Goal: Task Accomplishment & Management: Use online tool/utility

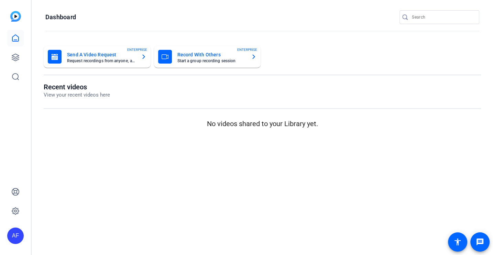
type input "[EMAIL_ADDRESS][DOMAIN_NAME]"
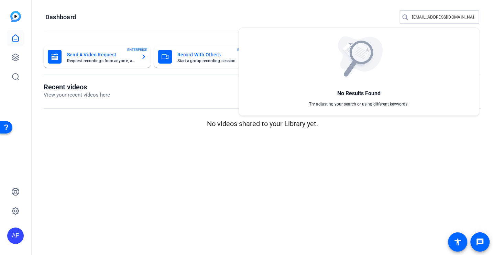
click at [15, 56] on div at bounding box center [246, 127] width 493 height 255
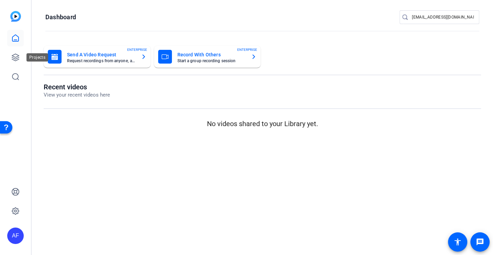
click at [15, 56] on icon at bounding box center [15, 57] width 8 height 8
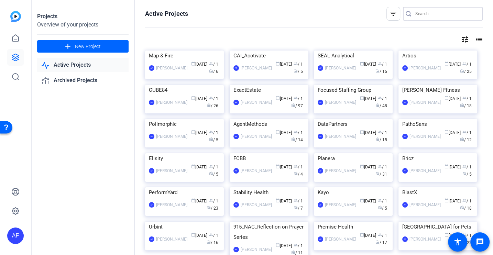
click at [421, 16] on input "Search" at bounding box center [447, 14] width 62 height 8
type input "teraleap"
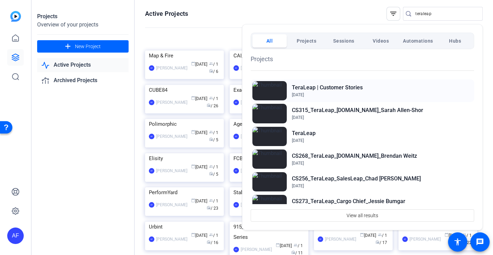
click at [322, 93] on span "Dec 1, 2022" at bounding box center [327, 95] width 71 height 6
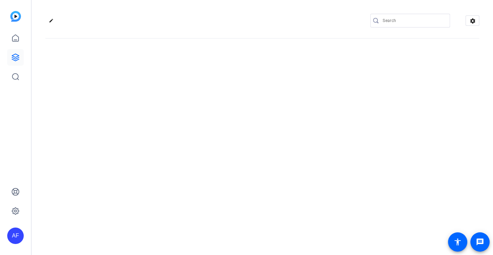
type input "[EMAIL_ADDRESS][DOMAIN_NAME]"
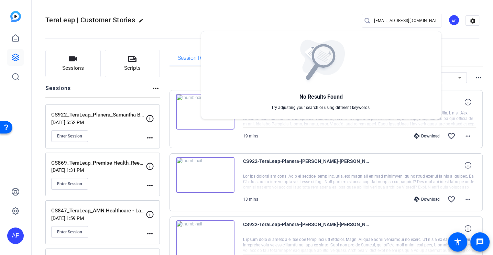
click at [186, 22] on div at bounding box center [246, 127] width 493 height 255
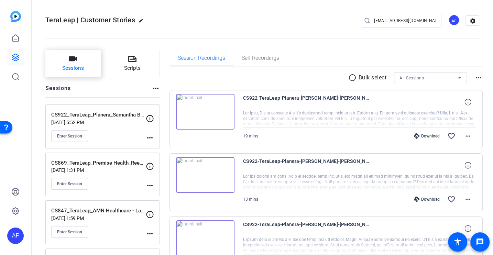
click at [81, 60] on button "Sessions" at bounding box center [72, 64] width 55 height 28
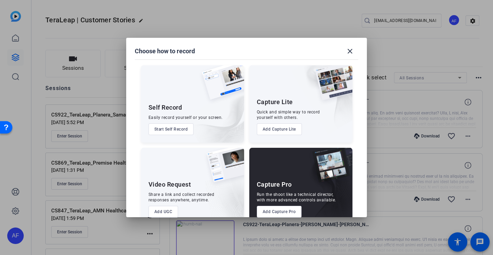
click at [277, 210] on button "Add Capture Pro" at bounding box center [279, 212] width 45 height 12
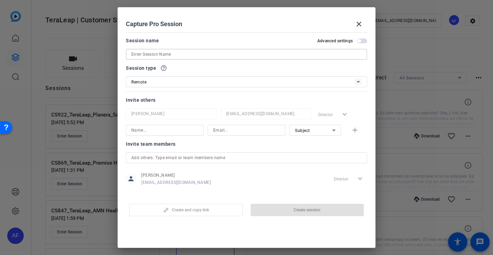
click at [226, 52] on input at bounding box center [246, 54] width 231 height 8
paste input "CS919_TeraLeap_CUBE84_Jennifer [PERSON_NAME]"
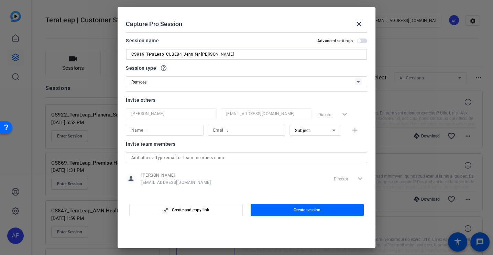
scroll to position [6, 0]
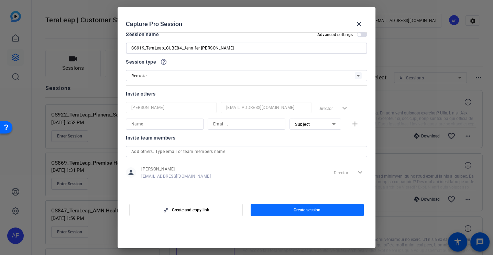
type input "CS919_TeraLeap_CUBE84_Jennifer [PERSON_NAME]"
click at [310, 202] on span "button" at bounding box center [308, 210] width 114 height 17
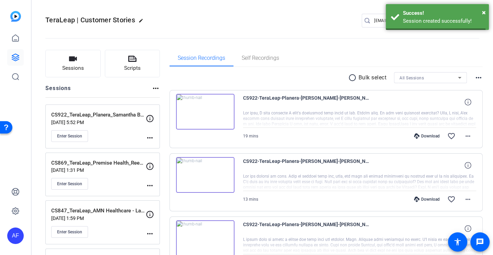
scroll to position [0, 0]
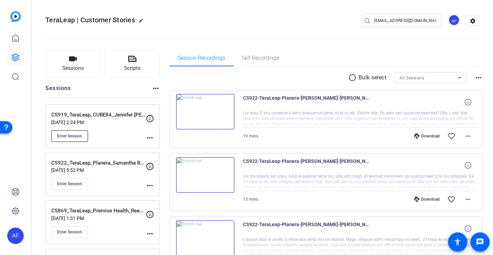
click at [69, 131] on button "Enter Session" at bounding box center [69, 136] width 37 height 12
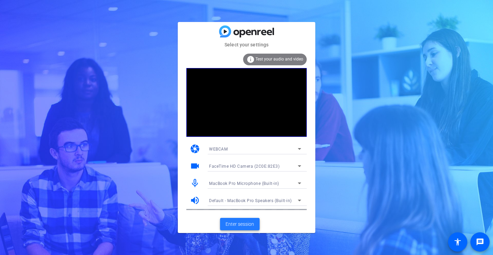
click at [236, 223] on span "Enter session" at bounding box center [240, 224] width 29 height 7
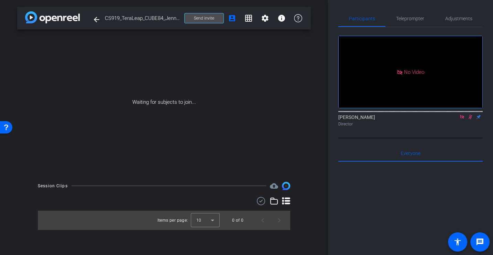
click at [191, 19] on span at bounding box center [204, 18] width 39 height 17
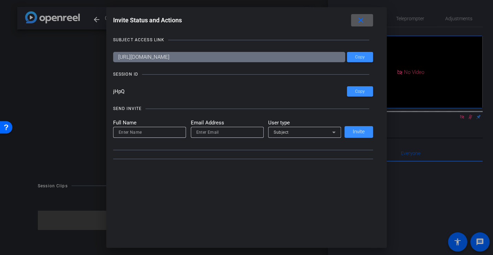
type input "[EMAIL_ADDRESS][DOMAIN_NAME]"
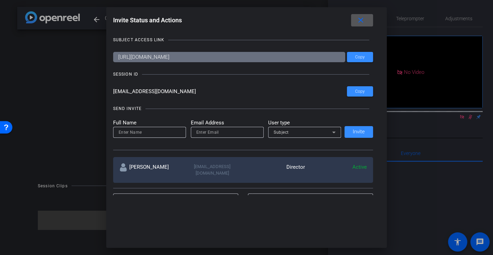
click at [362, 22] on mat-icon "close" at bounding box center [361, 20] width 9 height 9
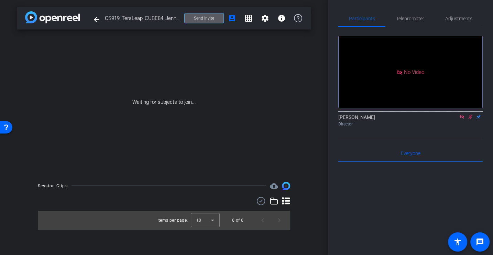
click at [193, 17] on span at bounding box center [204, 18] width 39 height 17
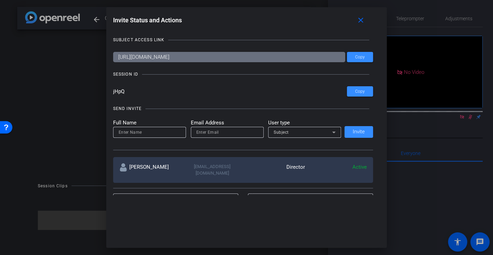
drag, startPoint x: 137, startPoint y: 87, endPoint x: 69, endPoint y: 85, distance: 67.8
click at [69, 85] on div "Invite Status and Actions close SUBJECT ACCESS LINK [URL][DOMAIN_NAME] Copy SES…" at bounding box center [246, 127] width 493 height 255
click at [125, 95] on input "jHpQ" at bounding box center [230, 91] width 234 height 10
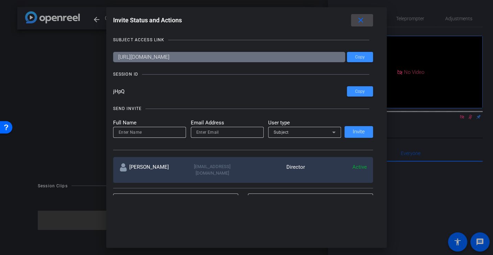
click at [360, 19] on mat-icon "close" at bounding box center [361, 20] width 9 height 9
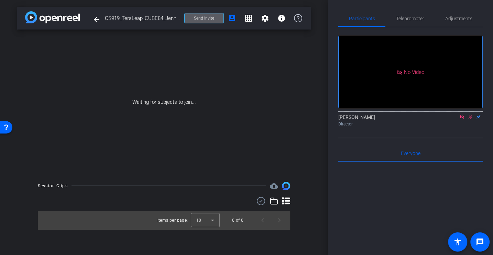
click at [266, 71] on div "Waiting for subjects to join..." at bounding box center [164, 103] width 294 height 146
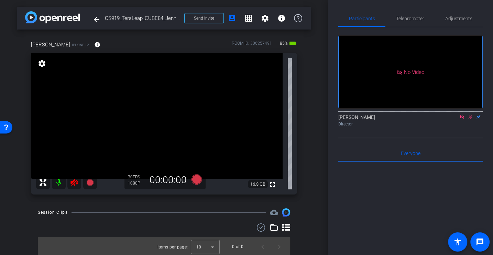
click at [76, 181] on icon at bounding box center [74, 182] width 7 height 7
click at [452, 18] on span "Adjustments" at bounding box center [459, 18] width 27 height 5
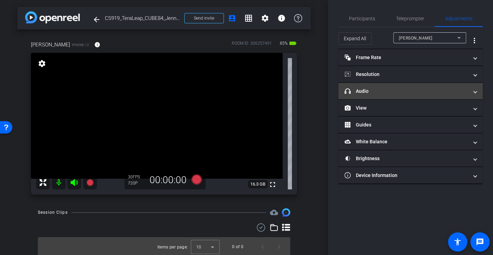
click at [376, 91] on mat-panel-title "headphone icon Audio" at bounding box center [407, 91] width 124 height 7
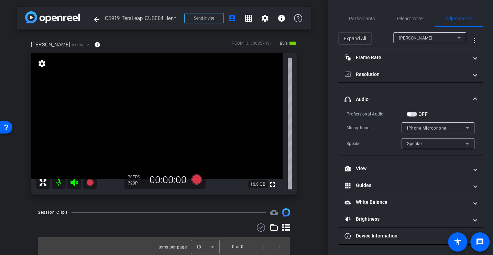
click at [365, 129] on div "Microphone" at bounding box center [374, 128] width 55 height 7
click at [410, 116] on span "button" at bounding box center [412, 114] width 10 height 5
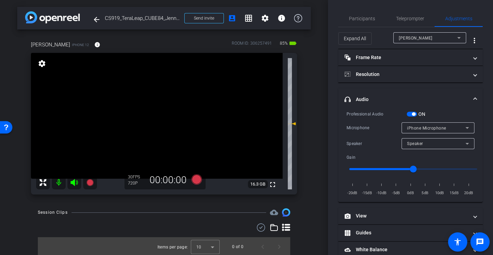
click at [366, 136] on div "Professional Audio ON Microphone iPhone Microphone Speaker Speaker Gain -20dB -…" at bounding box center [411, 153] width 128 height 86
click at [422, 141] on span "Speaker" at bounding box center [415, 143] width 16 height 5
click at [374, 139] on div at bounding box center [246, 127] width 493 height 255
click at [373, 139] on div "Speaker Speaker" at bounding box center [411, 143] width 128 height 11
click at [373, 138] on div "Speaker Speaker" at bounding box center [411, 143] width 128 height 11
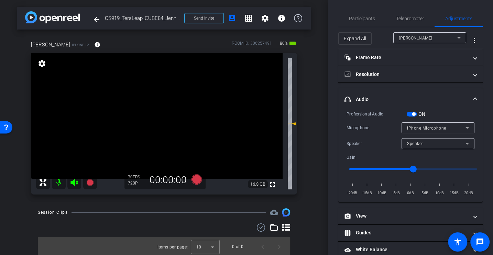
click at [361, 130] on div "Microphone" at bounding box center [374, 128] width 55 height 7
click at [366, 122] on div "Microphone iPhone Microphone" at bounding box center [411, 127] width 128 height 11
click at [426, 130] on div "iPhone Microphone" at bounding box center [436, 128] width 58 height 9
click at [361, 130] on div at bounding box center [246, 127] width 493 height 255
click at [417, 143] on span "Speaker" at bounding box center [415, 143] width 16 height 5
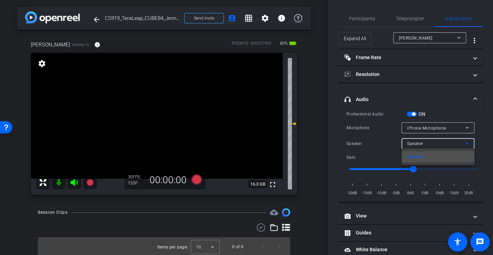
click at [367, 146] on div at bounding box center [246, 127] width 493 height 255
click at [369, 11] on span "Participants" at bounding box center [362, 18] width 26 height 17
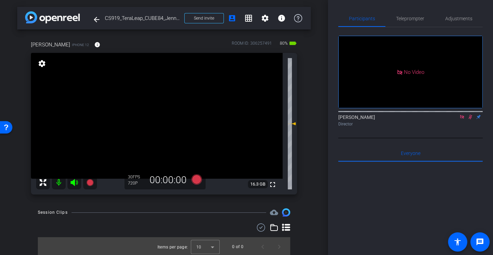
click at [464, 115] on icon at bounding box center [462, 117] width 4 height 4
click at [460, 119] on icon at bounding box center [463, 117] width 6 height 5
click at [384, 129] on div "[PERSON_NAME] flip Director" at bounding box center [411, 118] width 145 height 21
click at [462, 18] on span "Adjustments" at bounding box center [459, 18] width 27 height 5
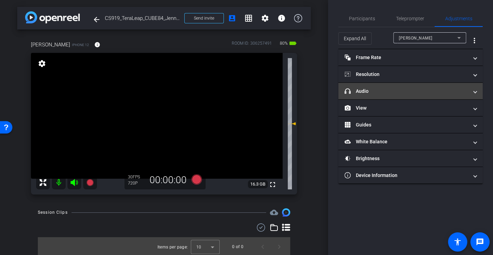
click at [372, 89] on mat-panel-title "headphone icon Audio" at bounding box center [407, 91] width 124 height 7
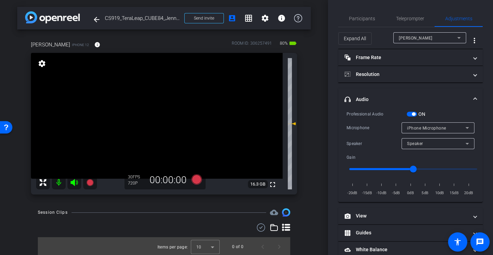
click at [370, 118] on div "Professional Audio ON Microphone iPhone Microphone Speaker Speaker Gain -20dB -…" at bounding box center [411, 153] width 128 height 86
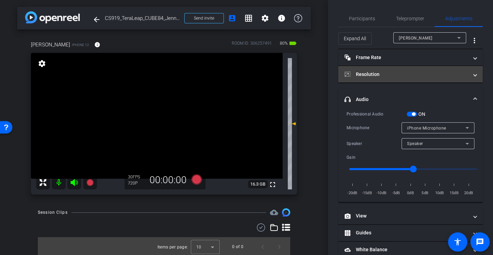
click at [391, 74] on mat-panel-title "Resolution" at bounding box center [407, 74] width 124 height 7
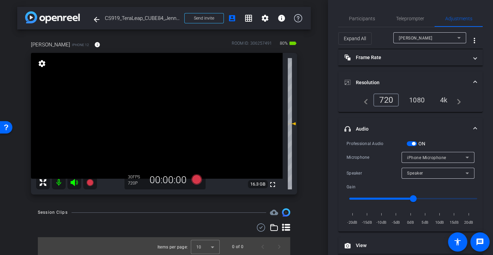
click at [446, 96] on div "4k" at bounding box center [444, 100] width 18 height 12
click at [94, 44] on mat-icon "info" at bounding box center [97, 45] width 6 height 6
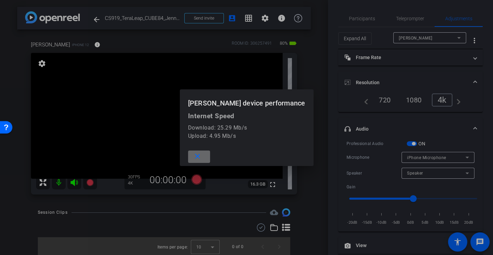
click at [206, 157] on span at bounding box center [199, 157] width 22 height 17
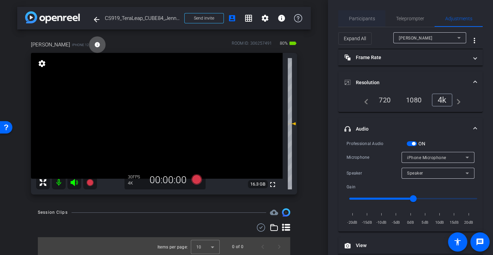
click at [367, 20] on span "Participants" at bounding box center [362, 18] width 26 height 5
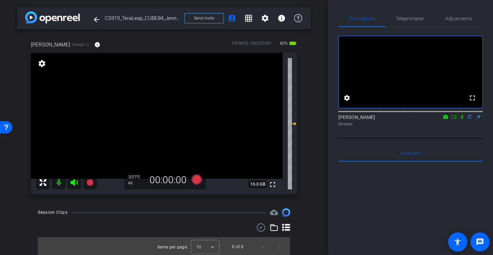
click at [345, 191] on div at bounding box center [411, 247] width 145 height 170
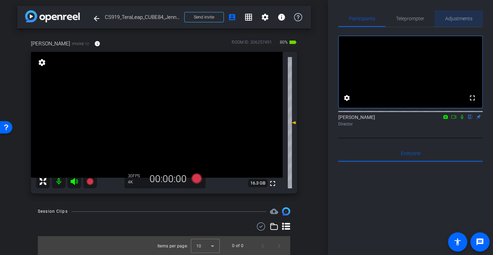
click at [458, 20] on span "Adjustments" at bounding box center [459, 18] width 27 height 5
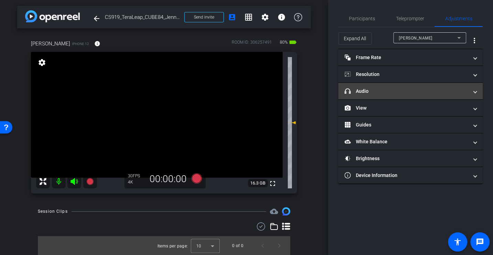
click at [366, 91] on mat-panel-title "headphone icon Audio" at bounding box center [407, 91] width 124 height 7
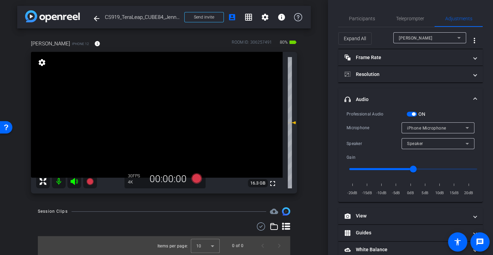
click at [363, 124] on div "Microphone iPhone Microphone" at bounding box center [411, 127] width 128 height 11
click at [362, 128] on div "Microphone" at bounding box center [374, 128] width 55 height 7
click at [367, 128] on div "Microphone" at bounding box center [374, 128] width 55 height 7
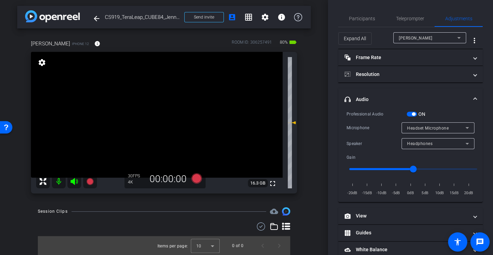
click at [373, 130] on div "Microphone" at bounding box center [374, 128] width 55 height 7
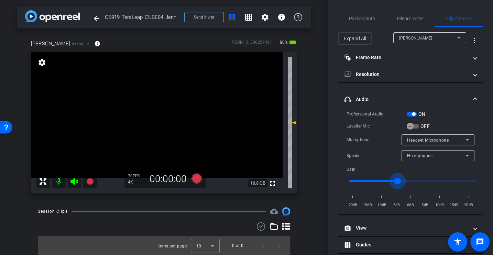
drag, startPoint x: 414, startPoint y: 182, endPoint x: 399, endPoint y: 182, distance: 15.1
click at [399, 182] on input "range" at bounding box center [413, 181] width 142 height 15
click at [375, 155] on div "Speaker" at bounding box center [374, 155] width 55 height 7
drag, startPoint x: 409, startPoint y: 125, endPoint x: 378, endPoint y: 131, distance: 31.2
click at [378, 131] on div "Professional Audio ON Lavalier Mic OFF Microphone Headset Microphone Speaker He…" at bounding box center [411, 159] width 128 height 98
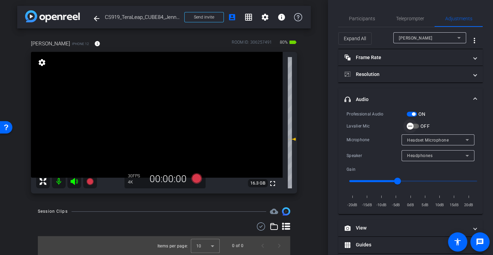
click at [413, 126] on span "button" at bounding box center [410, 126] width 7 height 7
click at [373, 130] on div "Professional Audio ON Lavalier Mic OFF Microphone Headset Microphone Speaker He…" at bounding box center [411, 159] width 128 height 98
drag, startPoint x: 397, startPoint y: 180, endPoint x: 393, endPoint y: 180, distance: 4.1
type input "-7"
click at [393, 180] on input "range" at bounding box center [413, 181] width 142 height 15
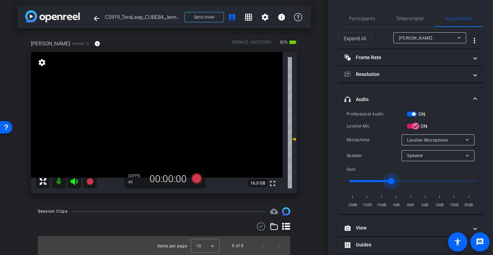
click at [386, 160] on div "Speaker Speaker" at bounding box center [411, 155] width 128 height 11
click at [352, 127] on div "Lavalier Mic" at bounding box center [377, 126] width 60 height 7
click at [365, 135] on div "Microphone Lavalier Microphone" at bounding box center [411, 140] width 128 height 11
click at [358, 15] on span "Participants" at bounding box center [362, 18] width 26 height 17
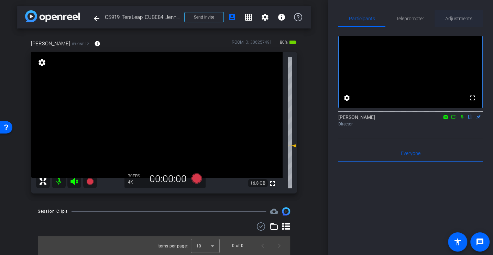
click at [453, 15] on span "Adjustments" at bounding box center [459, 18] width 27 height 17
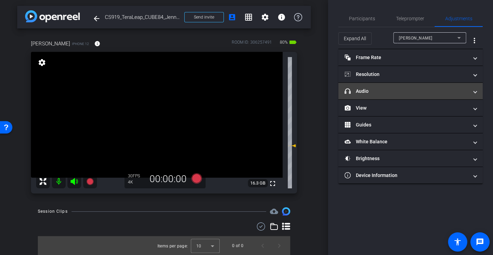
click at [372, 89] on mat-panel-title "headphone icon Audio" at bounding box center [407, 91] width 124 height 7
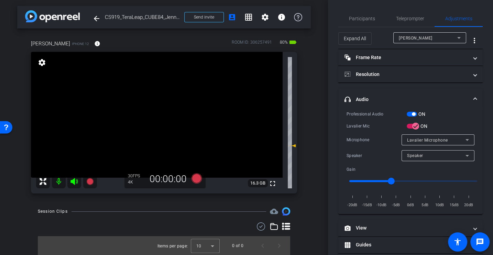
click at [369, 119] on div "Professional Audio ON Lavalier Mic ON Microphone Lavalier Microphone Speaker Sp…" at bounding box center [411, 159] width 128 height 98
click at [196, 180] on icon at bounding box center [197, 178] width 10 height 10
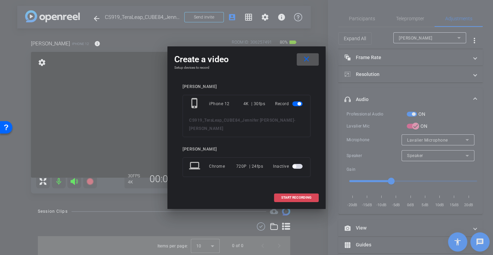
click at [299, 196] on span "START RECORDING" at bounding box center [296, 197] width 30 height 3
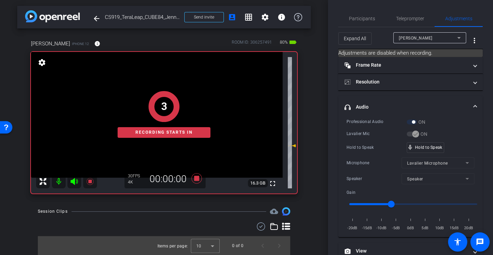
click at [369, 127] on div "Professional Audio ON Lavalier Mic ON Hold to Speak mic_none Hold to Speak Micr…" at bounding box center [411, 175] width 128 height 114
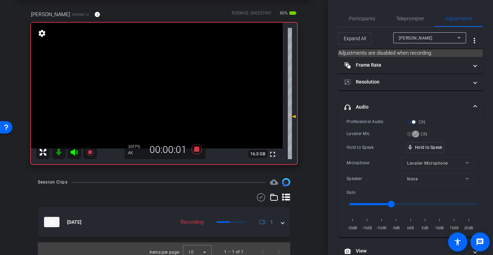
scroll to position [31, 0]
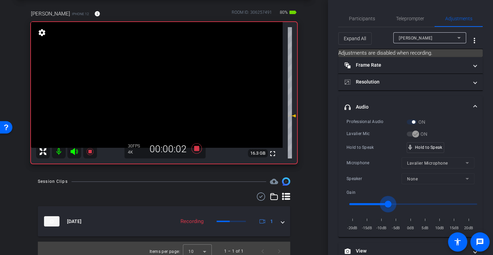
drag, startPoint x: 392, startPoint y: 202, endPoint x: 387, endPoint y: 202, distance: 5.2
type input "-8"
click at [387, 202] on input "range" at bounding box center [413, 204] width 142 height 15
click at [368, 145] on div "Hold to Speak" at bounding box center [377, 147] width 60 height 7
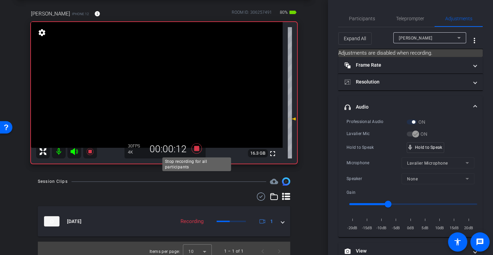
click at [196, 149] on icon at bounding box center [197, 148] width 10 height 10
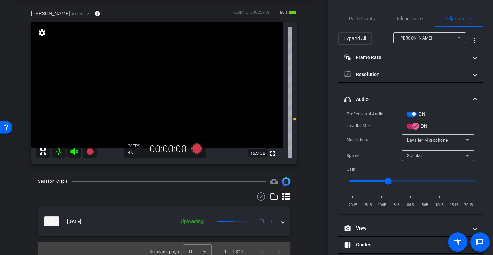
click at [373, 149] on div "Professional Audio ON Lavalier Mic ON Microphone Lavalier Microphone Speaker Sp…" at bounding box center [411, 159] width 128 height 98
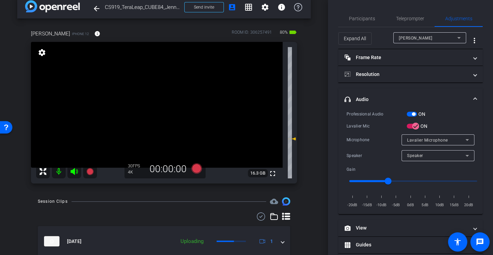
scroll to position [10, 0]
click at [372, 111] on div "Professional Audio" at bounding box center [377, 114] width 60 height 7
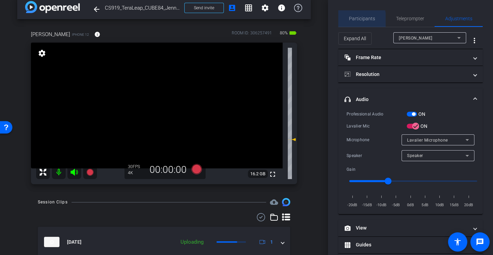
click at [352, 20] on span "Participants" at bounding box center [362, 18] width 26 height 5
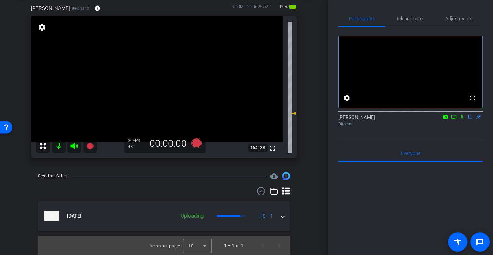
scroll to position [0, 0]
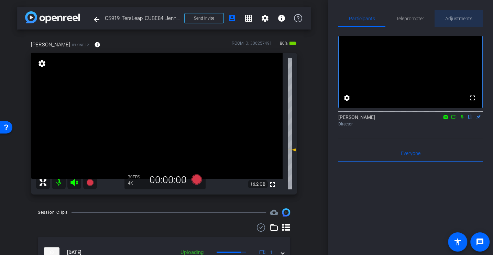
click at [450, 24] on span "Adjustments" at bounding box center [459, 18] width 27 height 17
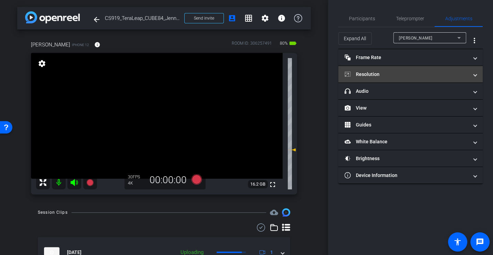
click at [363, 72] on mat-panel-title "Resolution" at bounding box center [407, 74] width 124 height 7
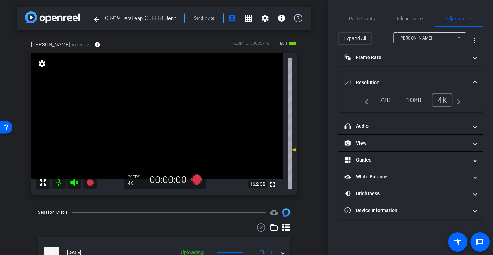
click at [407, 98] on div "1080" at bounding box center [414, 100] width 26 height 12
click at [367, 17] on span "Participants" at bounding box center [362, 18] width 26 height 5
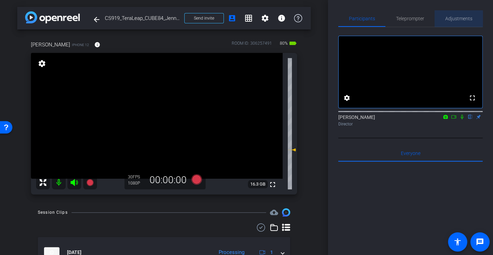
click at [456, 23] on span "Adjustments" at bounding box center [459, 18] width 27 height 17
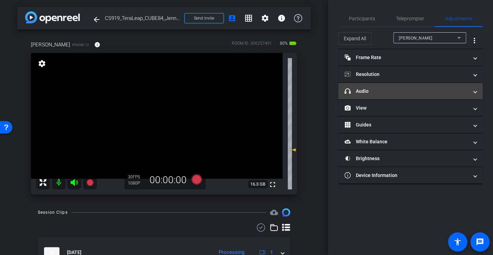
click at [364, 98] on mat-expansion-panel-header "headphone icon Audio" at bounding box center [411, 91] width 145 height 17
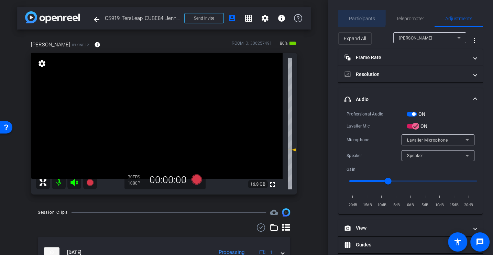
click at [360, 17] on span "Participants" at bounding box center [362, 18] width 26 height 5
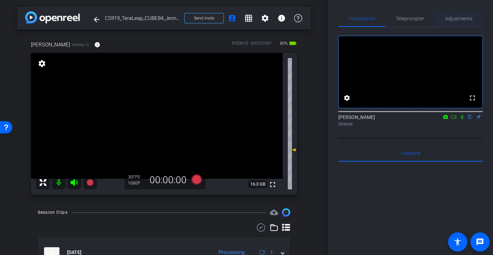
click at [463, 16] on span "Adjustments" at bounding box center [459, 18] width 27 height 5
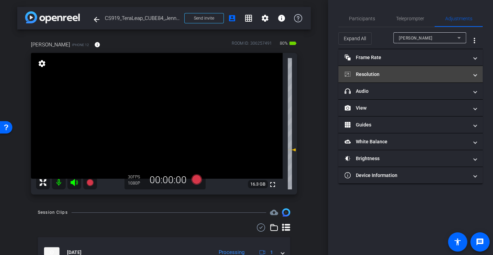
click at [389, 77] on mat-panel-title "Resolution" at bounding box center [407, 74] width 124 height 7
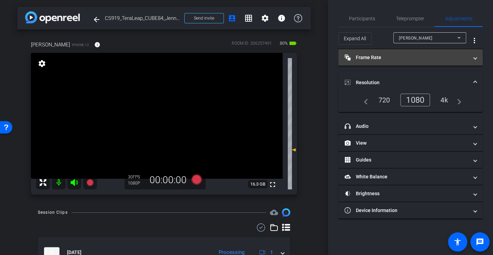
click at [377, 55] on mat-panel-title "Frame Rate Frame Rate" at bounding box center [407, 57] width 124 height 7
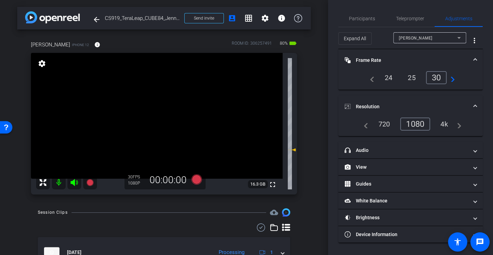
click at [377, 60] on mat-panel-title "Frame Rate Frame Rate" at bounding box center [407, 60] width 124 height 7
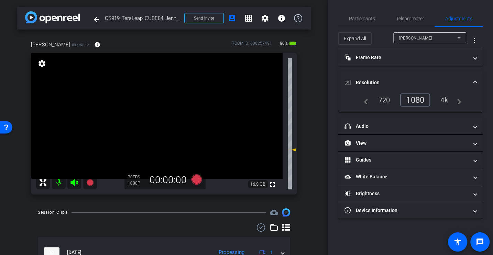
click at [377, 80] on mat-panel-title "Resolution" at bounding box center [407, 82] width 124 height 7
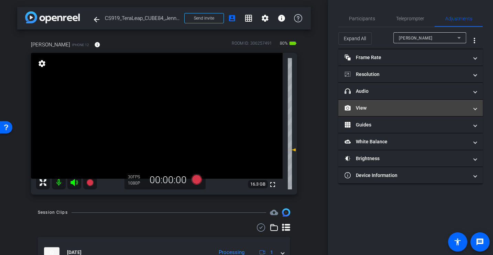
click at [362, 105] on mat-panel-title "View" at bounding box center [407, 108] width 124 height 7
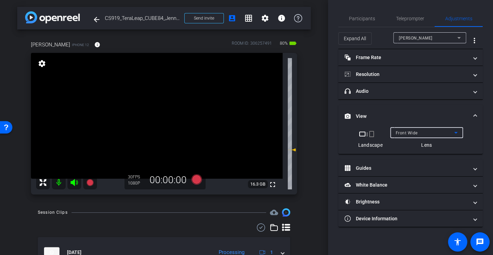
click at [410, 136] on div "Front Wide" at bounding box center [425, 133] width 58 height 9
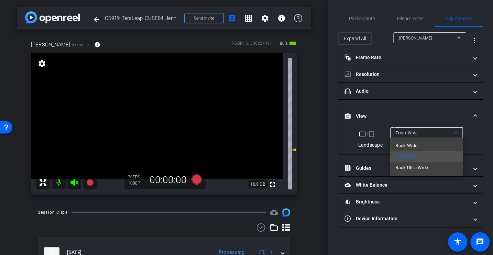
click at [366, 15] on div at bounding box center [246, 127] width 493 height 255
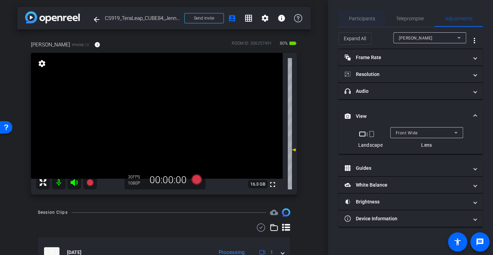
click at [363, 20] on span "Participants" at bounding box center [362, 18] width 26 height 5
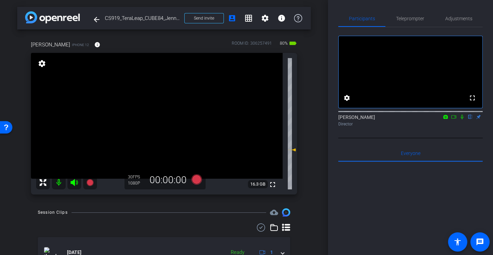
scroll to position [36, 0]
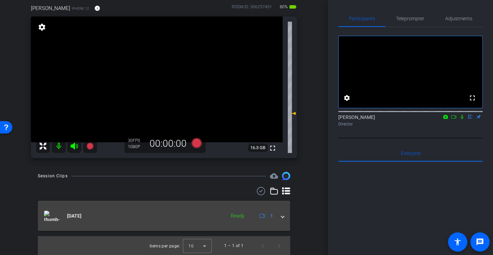
click at [284, 216] on span at bounding box center [282, 216] width 3 height 7
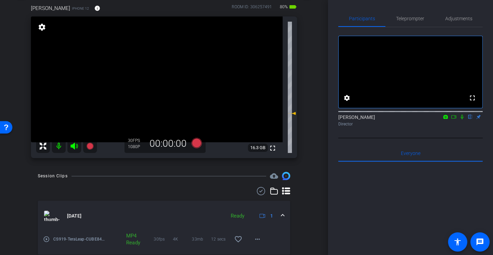
scroll to position [60, 0]
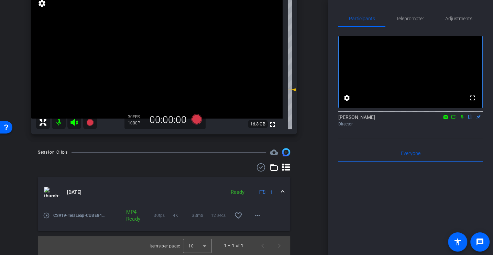
click at [48, 217] on mat-icon "play_circle_outline" at bounding box center [46, 215] width 7 height 7
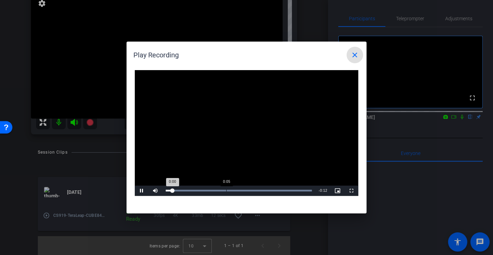
click at [226, 191] on div "Loaded : 100.00% 0:05 0:00" at bounding box center [239, 191] width 146 height 2
click at [357, 53] on mat-icon "close" at bounding box center [355, 55] width 8 height 8
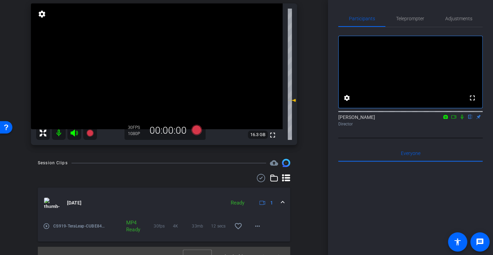
scroll to position [51, 0]
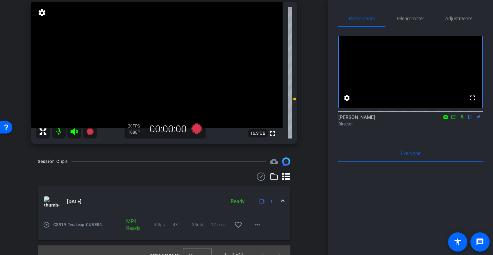
click at [318, 152] on div "arrow_back CS919_TeraLeap_CUBE84_Jennifer [PERSON_NAME] Back to project Send in…" at bounding box center [164, 76] width 328 height 255
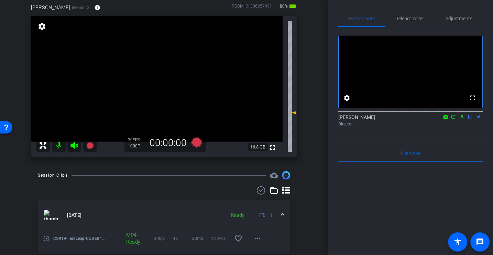
scroll to position [34, 0]
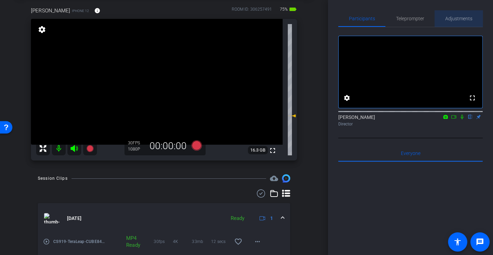
click at [462, 16] on span "Adjustments" at bounding box center [459, 18] width 27 height 5
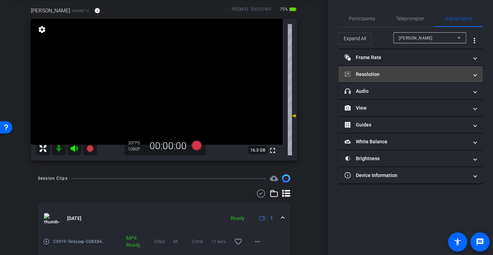
click at [365, 73] on mat-panel-title "Resolution" at bounding box center [407, 74] width 124 height 7
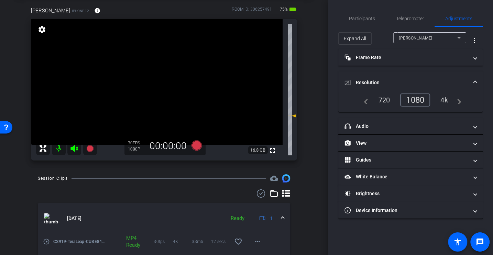
click at [366, 84] on mat-panel-title "Resolution" at bounding box center [407, 82] width 124 height 7
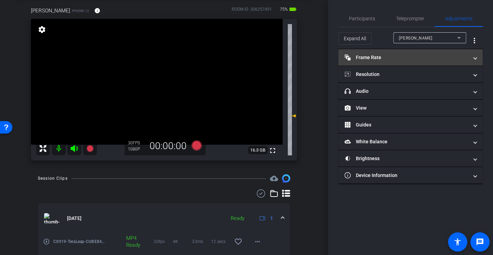
click at [365, 56] on mat-panel-title "Frame Rate Frame Rate" at bounding box center [407, 57] width 124 height 7
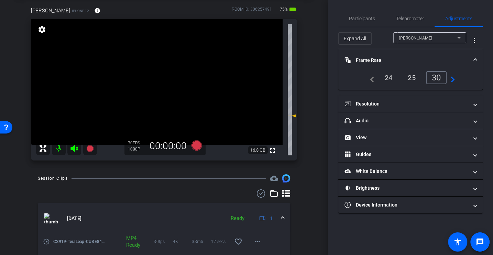
click at [365, 57] on mat-panel-title "Frame Rate Frame Rate" at bounding box center [407, 60] width 124 height 7
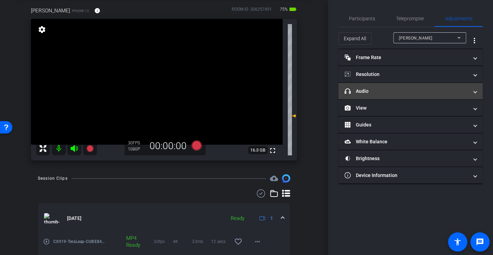
click at [365, 86] on mat-expansion-panel-header "headphone icon Audio" at bounding box center [411, 91] width 145 height 17
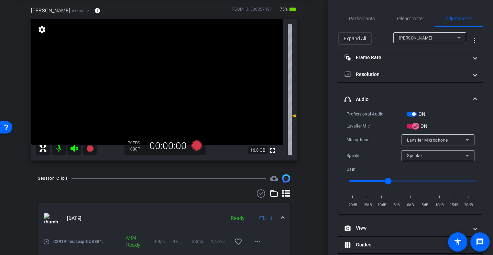
click at [370, 125] on div "Lavalier Mic" at bounding box center [377, 126] width 60 height 7
click at [196, 145] on icon at bounding box center [197, 145] width 10 height 10
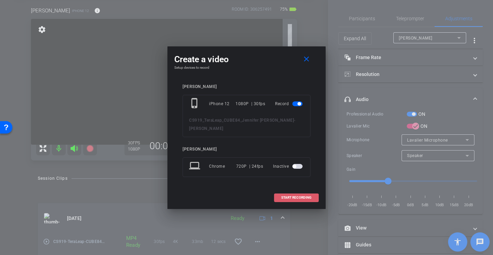
click at [296, 197] on span "START RECORDING" at bounding box center [296, 197] width 30 height 3
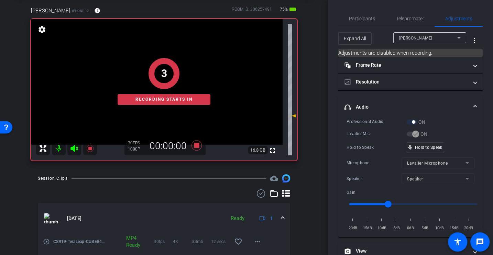
click at [365, 144] on div "Hold to Speak" at bounding box center [377, 147] width 60 height 7
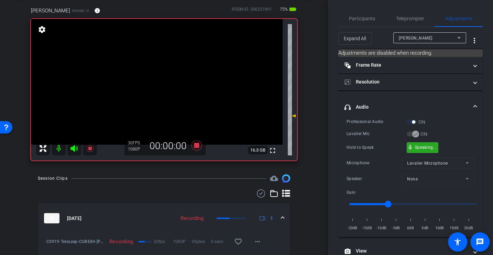
scroll to position [81, 0]
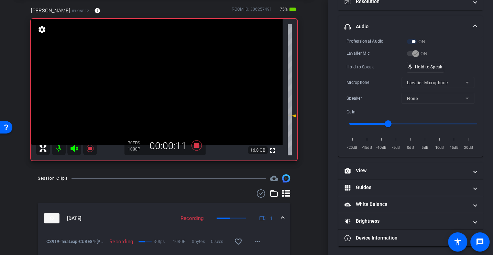
click at [371, 55] on div "Lavalier Mic" at bounding box center [377, 53] width 60 height 7
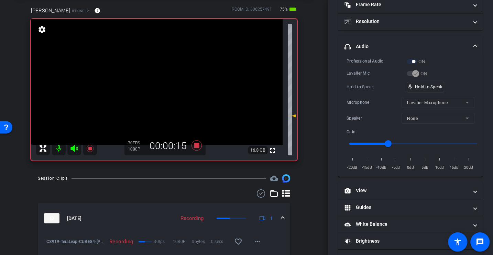
scroll to position [59, 0]
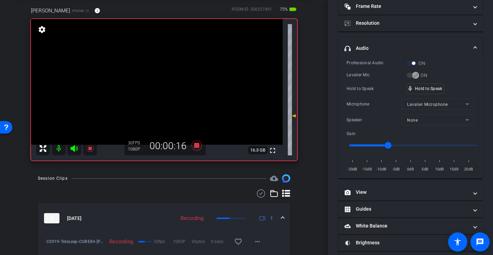
click at [372, 89] on div "Hold to Speak" at bounding box center [377, 88] width 60 height 7
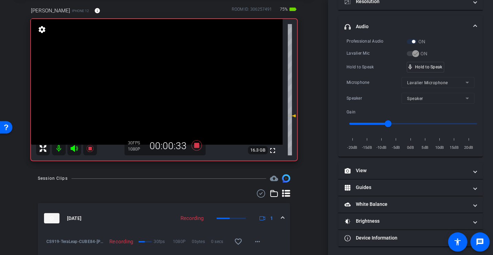
click at [376, 72] on div "Professional Audio ON Lavalier Mic ON Hold to Speak mic_none Hold to Speak Micr…" at bounding box center [411, 95] width 128 height 114
click at [350, 68] on div "Hold to Speak" at bounding box center [377, 67] width 60 height 7
click at [370, 60] on div "Professional Audio ON Lavalier Mic ON Hold to Speak mic_none Hold to Speak Micr…" at bounding box center [411, 95] width 128 height 114
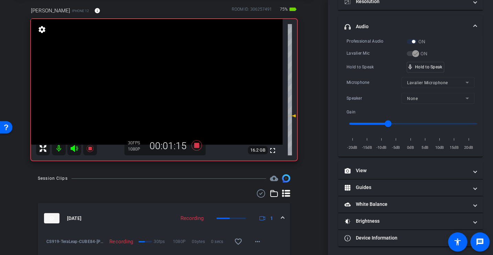
click at [365, 68] on div "Hold to Speak" at bounding box center [377, 67] width 60 height 7
click at [360, 73] on div "Professional Audio ON Lavalier Mic ON Hold to Speak mic_none Hold to Speak Micr…" at bounding box center [411, 95] width 128 height 114
click at [370, 80] on div "Microphone" at bounding box center [374, 82] width 55 height 7
click at [369, 60] on div "Professional Audio ON Lavalier Mic ON Hold to Speak mic_none Hold to Speak Micr…" at bounding box center [411, 95] width 128 height 114
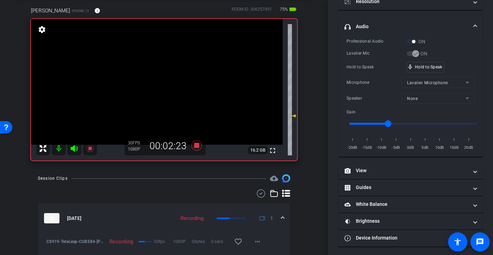
click at [369, 60] on div "Professional Audio ON Lavalier Mic ON Hold to Speak mic_none Hold to Speak Micr…" at bounding box center [411, 95] width 128 height 114
click at [368, 72] on div "Professional Audio ON Lavalier Mic ON Hold to Speak mic_none Hold to Speak Micr…" at bounding box center [411, 95] width 128 height 114
click at [368, 65] on div "Hold to Speak" at bounding box center [377, 67] width 60 height 7
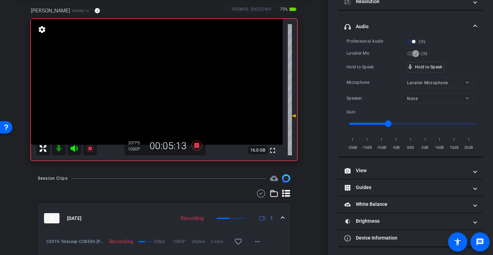
click at [360, 70] on div "Hold to Speak mic_none Hold to Speak" at bounding box center [411, 67] width 128 height 11
click at [372, 95] on div "Speaker" at bounding box center [374, 98] width 55 height 7
click at [362, 75] on div "Professional Audio ON Lavalier Mic ON Hold to Speak mic_none Hold to Speak Micr…" at bounding box center [411, 95] width 128 height 114
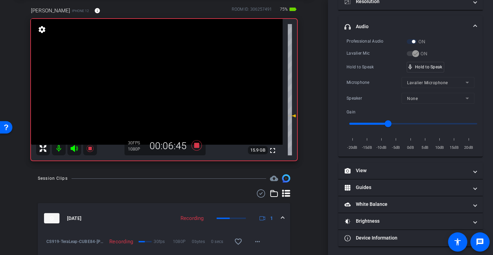
click at [362, 68] on div "Hold to Speak" at bounding box center [377, 67] width 60 height 7
click at [361, 69] on div "Hold to Speak" at bounding box center [377, 67] width 60 height 7
click at [199, 146] on icon at bounding box center [197, 145] width 10 height 10
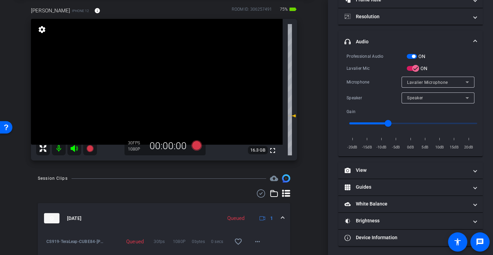
click at [220, 198] on div "[DATE] Queued 1 CS919-TeraLeap-CUBE84-[PERSON_NAME]-[PERSON_NAME]-2025-09-19-14…" at bounding box center [164, 254] width 253 height 128
click at [196, 144] on icon at bounding box center [197, 145] width 10 height 10
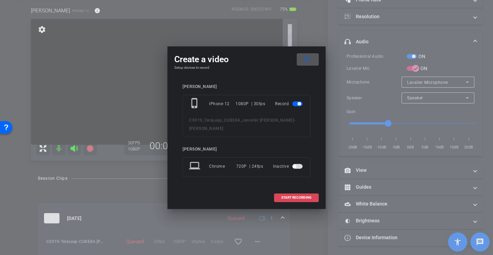
click at [292, 201] on span at bounding box center [297, 198] width 44 height 17
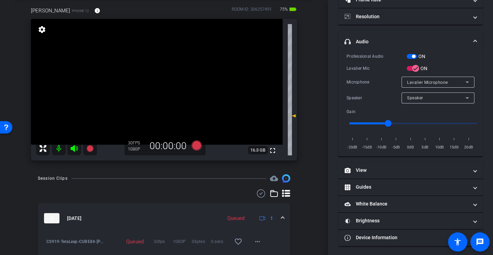
scroll to position [81, 0]
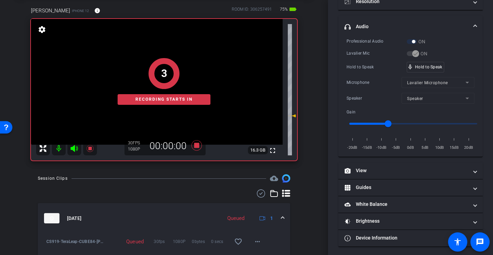
click at [362, 82] on div "Microphone" at bounding box center [374, 82] width 55 height 7
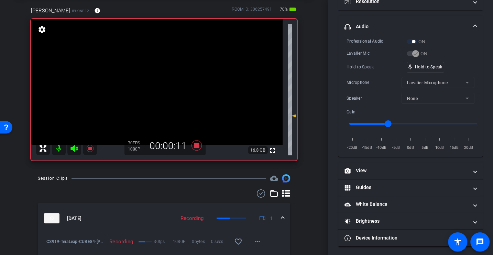
click at [362, 82] on div "Microphone" at bounding box center [374, 82] width 55 height 7
click at [366, 69] on div "Hold to Speak" at bounding box center [377, 67] width 60 height 7
click at [365, 69] on div "Hold to Speak" at bounding box center [377, 67] width 60 height 7
click at [370, 77] on div "Microphone Lavalier Microphone" at bounding box center [411, 82] width 128 height 11
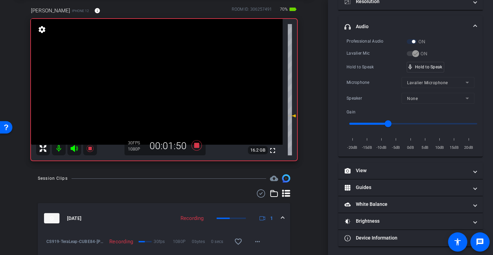
click at [370, 77] on div "Microphone Lavalier Microphone" at bounding box center [411, 82] width 128 height 11
click at [353, 65] on div "Hold to Speak" at bounding box center [377, 67] width 60 height 7
click at [362, 58] on div "Professional Audio ON Lavalier Mic ON Hold to Speak mic_none Hold to Speak Micr…" at bounding box center [411, 95] width 128 height 114
click at [366, 58] on div "Professional Audio ON Lavalier Mic ON Hold to Speak mic_none Hold to Speak Micr…" at bounding box center [411, 95] width 128 height 114
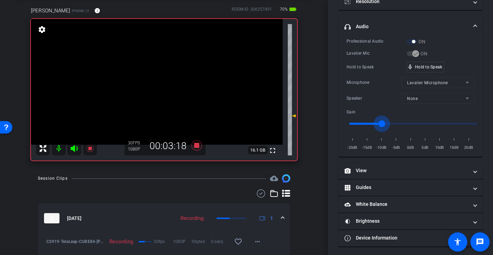
drag, startPoint x: 389, startPoint y: 124, endPoint x: 381, endPoint y: 123, distance: 8.6
type input "-10"
click at [381, 123] on input "range" at bounding box center [413, 123] width 142 height 15
click at [379, 96] on div "Speaker" at bounding box center [374, 98] width 55 height 7
click at [368, 77] on div "Microphone Lavalier Microphone" at bounding box center [411, 82] width 128 height 11
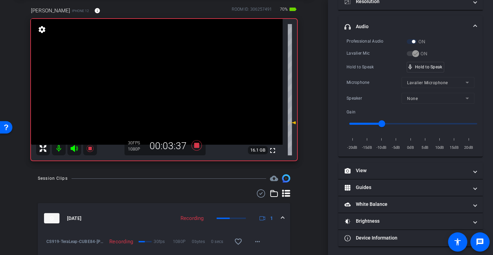
click at [355, 58] on div "Professional Audio ON Lavalier Mic ON Hold to Speak mic_none Hold to Speak Micr…" at bounding box center [411, 95] width 128 height 114
click at [356, 65] on div "Hold to Speak" at bounding box center [377, 67] width 60 height 7
click at [372, 73] on div "Professional Audio ON Lavalier Mic ON Hold to Speak mic_none Hold to Speak Micr…" at bounding box center [411, 95] width 128 height 114
click at [366, 73] on div "Professional Audio ON Lavalier Mic ON Hold to Speak mic_none Hold to Speak Micr…" at bounding box center [411, 95] width 128 height 114
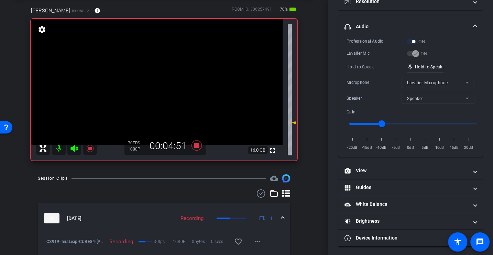
click at [366, 73] on div "Professional Audio ON Lavalier Mic ON Hold to Speak mic_none Hold to Speak Micr…" at bounding box center [411, 95] width 128 height 114
click at [349, 65] on div "Hold to Speak" at bounding box center [377, 67] width 60 height 7
click at [364, 75] on div "Professional Audio ON Lavalier Mic ON Hold to Speak mic_none Hold to Speak Micr…" at bounding box center [411, 95] width 128 height 114
click at [362, 79] on div "Microphone" at bounding box center [374, 82] width 55 height 7
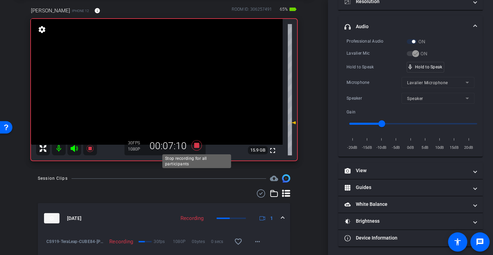
click at [197, 146] on icon at bounding box center [197, 145] width 10 height 10
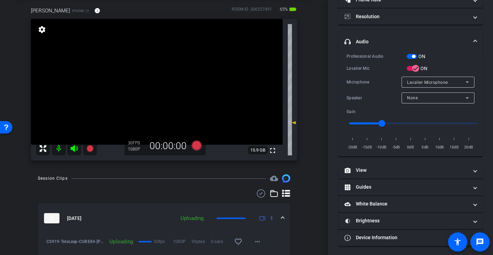
scroll to position [67, 0]
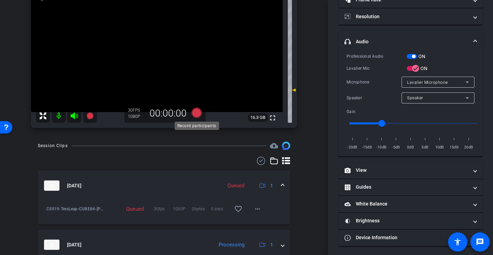
click at [199, 113] on icon at bounding box center [197, 113] width 10 height 10
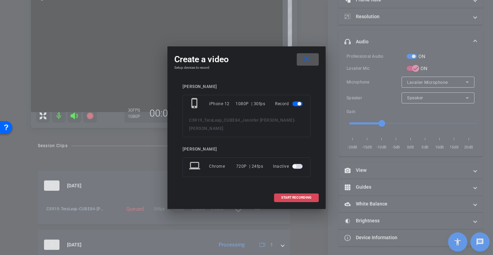
click at [284, 197] on span "START RECORDING" at bounding box center [296, 197] width 30 height 3
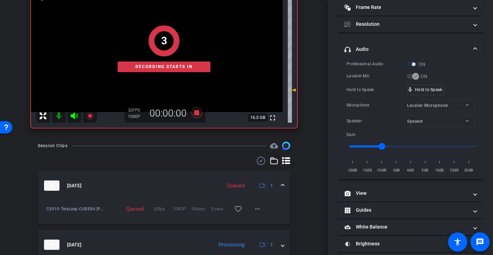
scroll to position [81, 0]
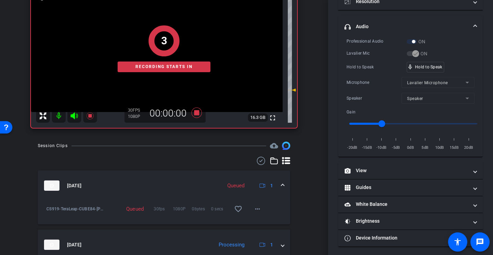
click at [359, 70] on div "Hold to Speak mic_none Hold to Speak" at bounding box center [411, 67] width 128 height 11
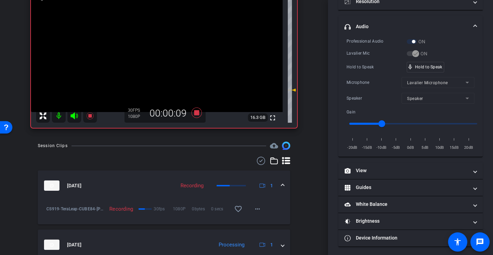
click at [359, 70] on div "Hold to Speak mic_none Hold to Speak" at bounding box center [411, 67] width 128 height 11
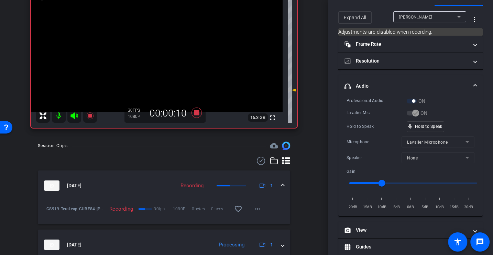
scroll to position [0, 0]
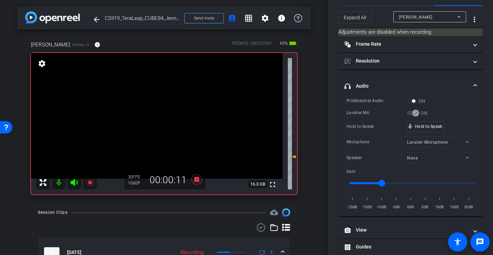
click at [361, 106] on div "Professional Audio ON Lavalier Mic ON Hold to Speak mic_none Hold to Speak Micr…" at bounding box center [411, 154] width 128 height 114
click at [378, 124] on div "Hold to Speak" at bounding box center [377, 126] width 60 height 7
click at [360, 120] on div "Professional Audio ON Lavalier Mic ON Hold to Speak mic_none Hold to Speak Micr…" at bounding box center [411, 154] width 128 height 114
click at [375, 123] on div "Hold to Speak" at bounding box center [377, 126] width 60 height 7
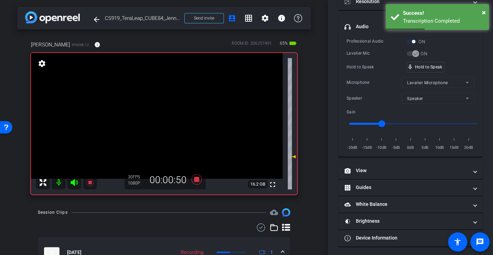
click at [367, 64] on div "Hold to Speak" at bounding box center [377, 67] width 60 height 7
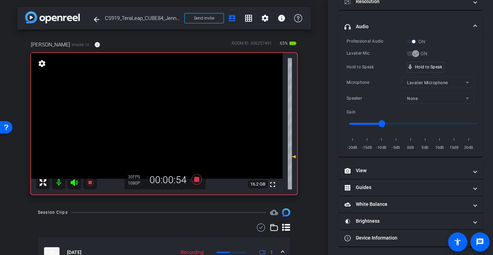
click at [368, 65] on div "Hold to Speak" at bounding box center [377, 67] width 60 height 7
click at [373, 65] on div "Hold to Speak" at bounding box center [377, 67] width 60 height 7
click at [361, 69] on div "Hold to Speak" at bounding box center [377, 67] width 60 height 7
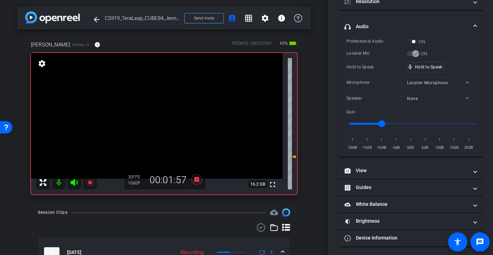
click at [370, 71] on div "Hold to Speak mic_none Hold to Speak" at bounding box center [411, 67] width 128 height 11
click at [357, 77] on div "Microphone Lavalier Microphone" at bounding box center [411, 82] width 128 height 11
click at [359, 72] on div "Professional Audio ON Lavalier Mic ON Hold to Speak mic_none Hold to Speak Micr…" at bounding box center [411, 95] width 128 height 114
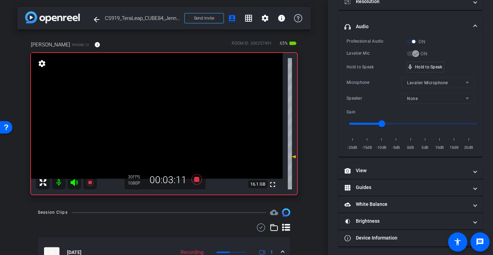
click at [372, 83] on div "Microphone" at bounding box center [374, 82] width 55 height 7
click at [365, 71] on div "Hold to Speak mic_none Hold to Speak" at bounding box center [411, 67] width 128 height 11
click at [357, 65] on div "Hold to Speak" at bounding box center [377, 67] width 60 height 7
click at [365, 68] on div "Hold to Speak" at bounding box center [377, 67] width 60 height 7
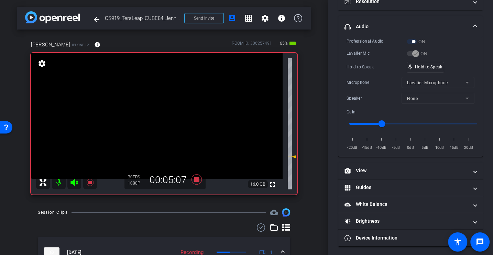
click at [372, 65] on div "Hold to Speak" at bounding box center [377, 67] width 60 height 7
click at [376, 62] on div "Hold to Speak mic_none Hold to Speak" at bounding box center [411, 67] width 128 height 11
click at [371, 72] on div "Professional Audio ON Lavalier Mic ON Hold to Speak mic_none Hold to Speak Micr…" at bounding box center [411, 95] width 128 height 114
click at [371, 78] on div "Microphone Lavalier Microphone" at bounding box center [411, 82] width 128 height 11
click at [362, 79] on div "Microphone" at bounding box center [374, 82] width 55 height 7
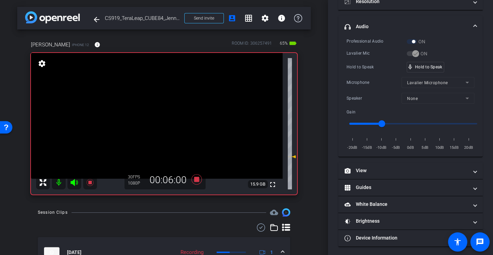
click at [362, 79] on div "Microphone" at bounding box center [374, 82] width 55 height 7
click at [358, 73] on div "Professional Audio ON Lavalier Mic ON Hold to Speak mic_none Hold to Speak Micr…" at bounding box center [411, 95] width 128 height 114
click at [362, 69] on div "Hold to Speak" at bounding box center [377, 67] width 60 height 7
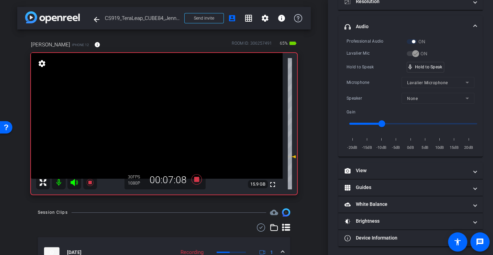
click at [362, 69] on div "Hold to Speak" at bounding box center [377, 67] width 60 height 7
click at [195, 180] on icon at bounding box center [197, 179] width 10 height 10
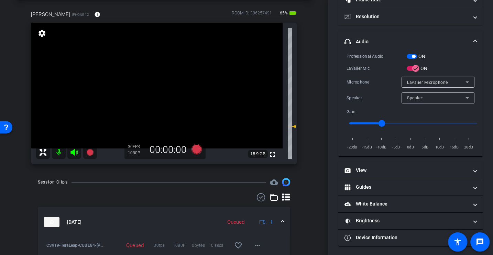
scroll to position [0, 0]
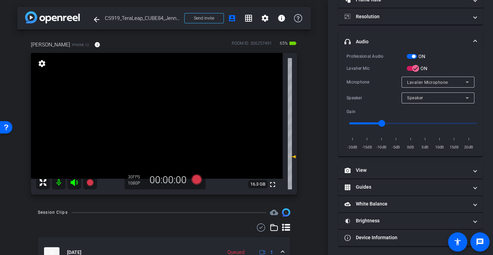
click at [360, 84] on div "Microphone" at bounding box center [374, 82] width 55 height 7
click at [363, 67] on div "Lavalier Mic" at bounding box center [377, 68] width 60 height 7
click at [197, 178] on icon at bounding box center [197, 179] width 10 height 10
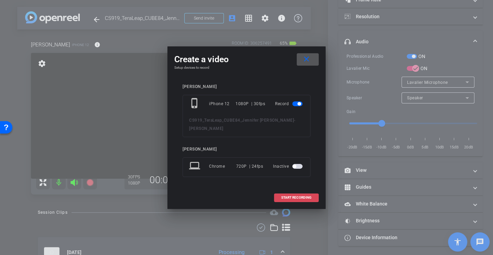
click at [293, 201] on span at bounding box center [297, 198] width 44 height 17
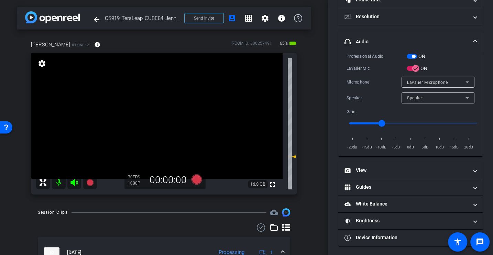
scroll to position [81, 0]
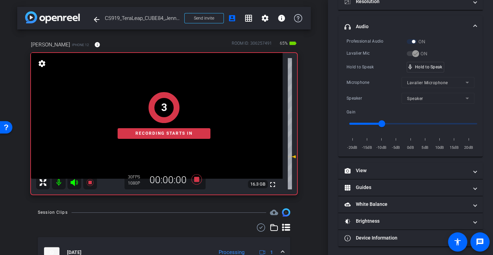
click at [357, 77] on div "Microphone Lavalier Microphone" at bounding box center [411, 82] width 128 height 11
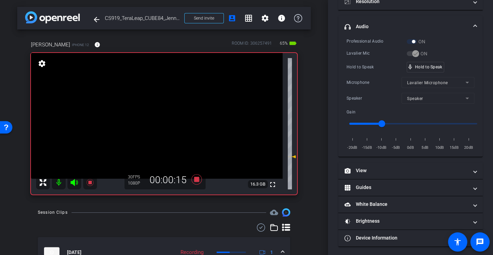
click at [357, 77] on div "Microphone Lavalier Microphone" at bounding box center [411, 82] width 128 height 11
click at [362, 85] on div "Microphone Lavalier Microphone" at bounding box center [411, 82] width 128 height 11
click at [359, 71] on div "Hold to Speak mic_none Hold to Speak" at bounding box center [411, 67] width 128 height 11
click at [367, 77] on div "Microphone Lavalier Microphone" at bounding box center [411, 82] width 128 height 11
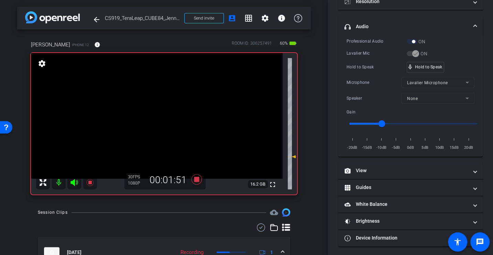
click at [374, 72] on div "Professional Audio ON Lavalier Mic ON Hold to Speak mic_none Hold to Speak Micr…" at bounding box center [411, 95] width 128 height 114
click at [376, 72] on div "Professional Audio ON Lavalier Mic ON Hold to Speak mic_none Hold to Speak Micr…" at bounding box center [411, 95] width 128 height 114
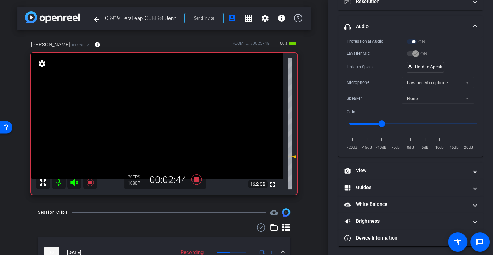
click at [354, 64] on div "Hold to Speak" at bounding box center [377, 67] width 60 height 7
click at [359, 59] on div "Professional Audio ON Lavalier Mic ON Hold to Speak mic_none Hold to Speak Micr…" at bounding box center [411, 95] width 128 height 114
click at [366, 61] on div "Professional Audio ON Lavalier Mic ON Hold to Speak mic_none Hold to Speak Micr…" at bounding box center [411, 95] width 128 height 114
click at [370, 82] on div "Microphone" at bounding box center [374, 82] width 55 height 7
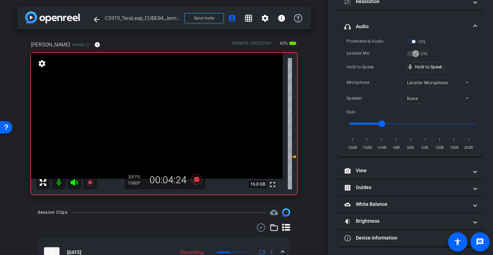
click at [368, 73] on div "Professional Audio ON Lavalier Mic ON Hold to Speak mic_none Hold to Speak Micr…" at bounding box center [411, 95] width 128 height 114
click at [359, 68] on div "Hold to Speak" at bounding box center [377, 67] width 60 height 7
click at [362, 71] on div "Hold to Speak mic_none Hold to Speak" at bounding box center [411, 67] width 128 height 11
click at [363, 64] on div "Hold to Speak" at bounding box center [377, 67] width 60 height 7
click at [349, 66] on div "Hold to Speak" at bounding box center [377, 67] width 60 height 7
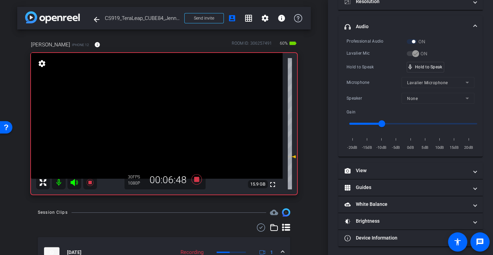
click at [366, 55] on div "Lavalier Mic" at bounding box center [377, 53] width 60 height 7
click at [200, 180] on icon at bounding box center [197, 179] width 17 height 12
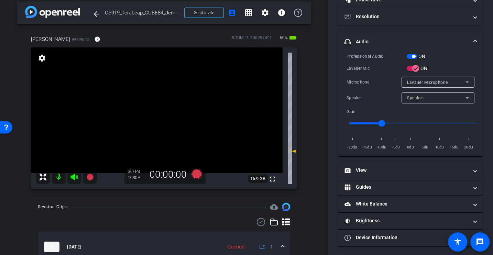
scroll to position [7, 0]
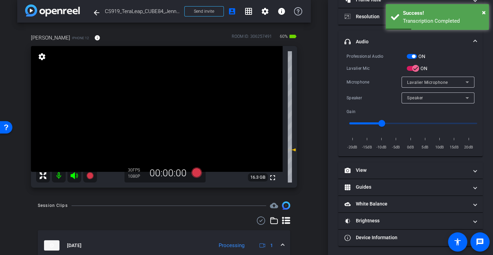
click at [364, 87] on div "Microphone Lavalier Microphone" at bounding box center [411, 82] width 128 height 11
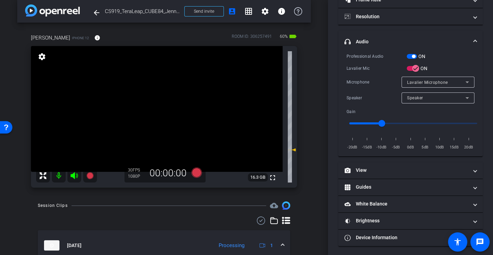
click at [355, 87] on div "Professional Audio ON Lavalier Mic ON Microphone Lavalier Microphone Speaker Sp…" at bounding box center [411, 102] width 128 height 98
click at [197, 174] on icon at bounding box center [197, 173] width 10 height 10
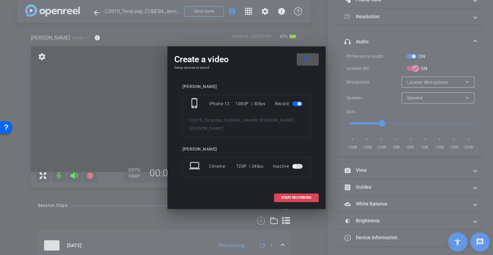
click at [291, 197] on span "START RECORDING" at bounding box center [296, 197] width 30 height 3
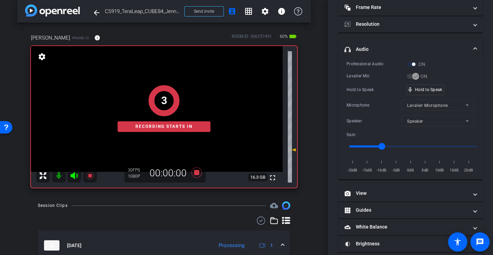
scroll to position [81, 0]
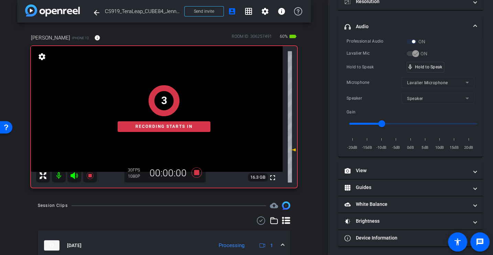
click at [362, 80] on div "Microphone" at bounding box center [374, 82] width 55 height 7
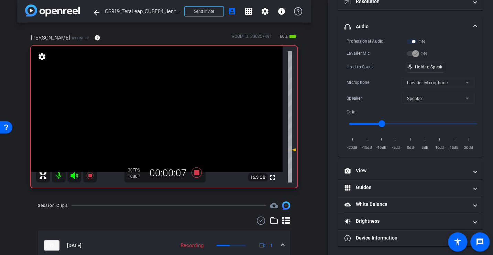
click at [362, 80] on div "Microphone" at bounding box center [374, 82] width 55 height 7
click at [363, 69] on div "Hold to Speak" at bounding box center [377, 67] width 60 height 7
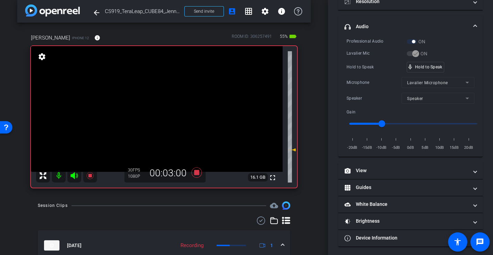
click at [363, 69] on div "Hold to Speak" at bounding box center [377, 67] width 60 height 7
click at [367, 58] on div "Professional Audio ON Lavalier Mic ON Hold to Speak mic_none Hold to Speak Micr…" at bounding box center [411, 95] width 128 height 114
click at [378, 52] on div "Lavalier Mic" at bounding box center [377, 53] width 60 height 7
click at [372, 71] on div "Hold to Speak mic_none Hold to Speak" at bounding box center [411, 67] width 128 height 11
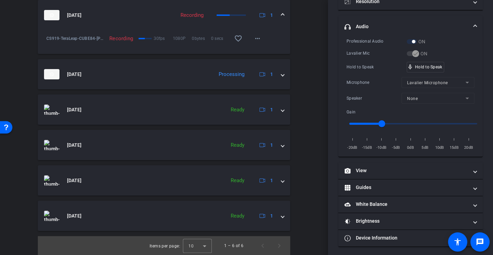
scroll to position [0, 0]
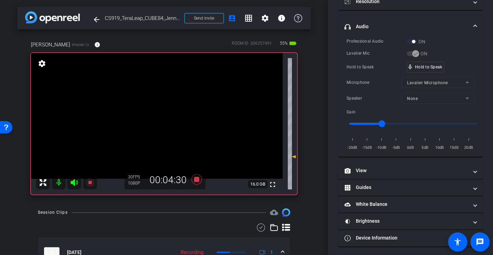
click at [373, 67] on div "Hold to Speak" at bounding box center [377, 67] width 60 height 7
click at [369, 61] on div "Professional Audio ON Lavalier Mic ON Hold to Speak mic_none Hold to Speak Micr…" at bounding box center [411, 95] width 128 height 114
click at [366, 66] on div "Hold to Speak" at bounding box center [377, 67] width 60 height 7
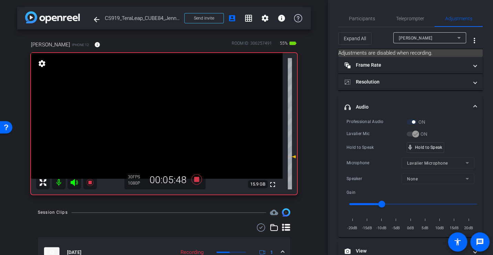
click at [368, 146] on div "Hold to Speak" at bounding box center [377, 147] width 60 height 7
click at [365, 132] on div "Lavalier Mic" at bounding box center [377, 133] width 60 height 7
click at [194, 176] on icon at bounding box center [197, 179] width 17 height 12
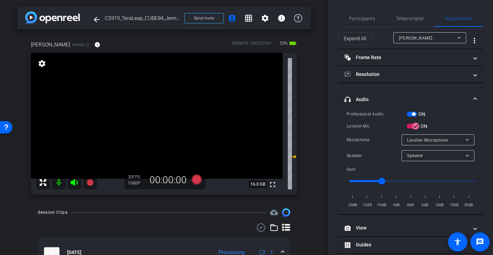
click at [367, 104] on mat-expansion-panel-header "headphone icon Audio" at bounding box center [411, 99] width 145 height 22
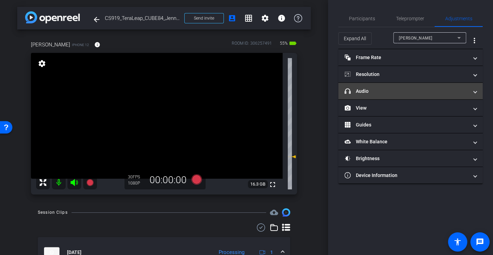
click at [364, 94] on mat-expansion-panel-header "headphone icon Audio" at bounding box center [411, 91] width 145 height 17
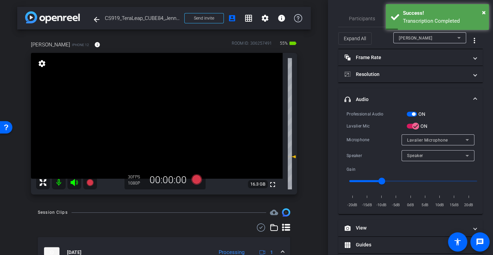
click at [371, 125] on div "Lavalier Mic" at bounding box center [377, 126] width 60 height 7
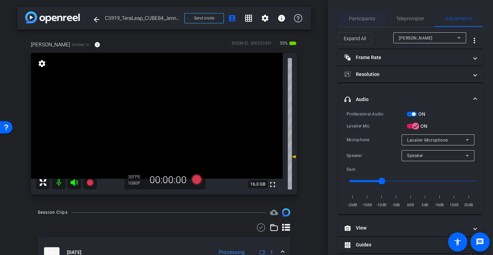
click at [363, 16] on span "Participants" at bounding box center [362, 18] width 26 height 5
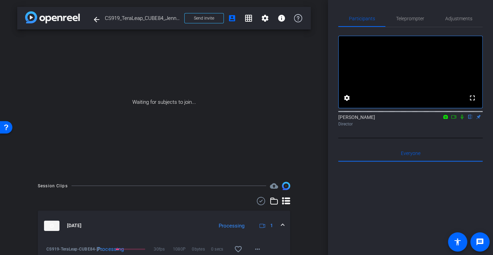
click at [455, 119] on icon at bounding box center [454, 116] width 5 height 3
click at [470, 119] on icon at bounding box center [470, 117] width 3 height 4
